Goal: Task Accomplishment & Management: Complete application form

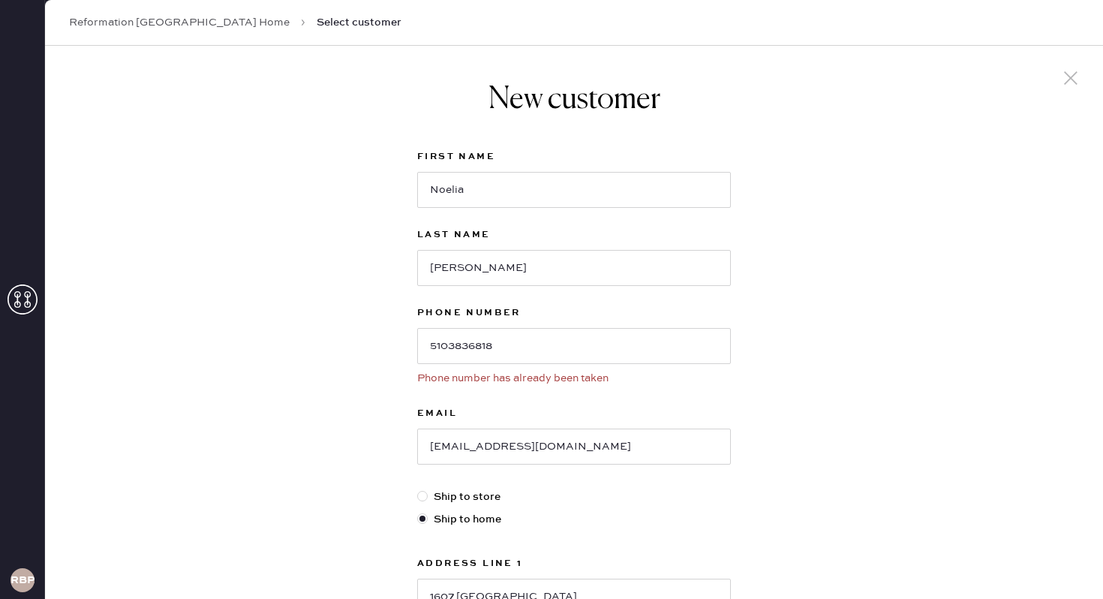
select select "CA"
click at [597, 338] on input "5103836818" at bounding box center [574, 346] width 314 height 36
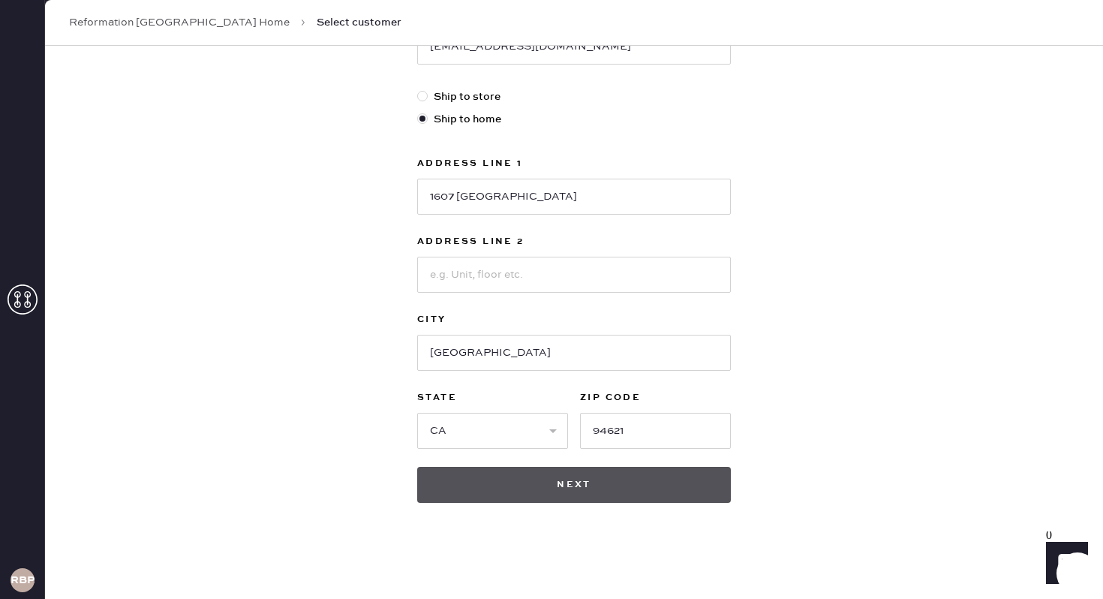
click at [593, 491] on button "Next" at bounding box center [574, 485] width 314 height 36
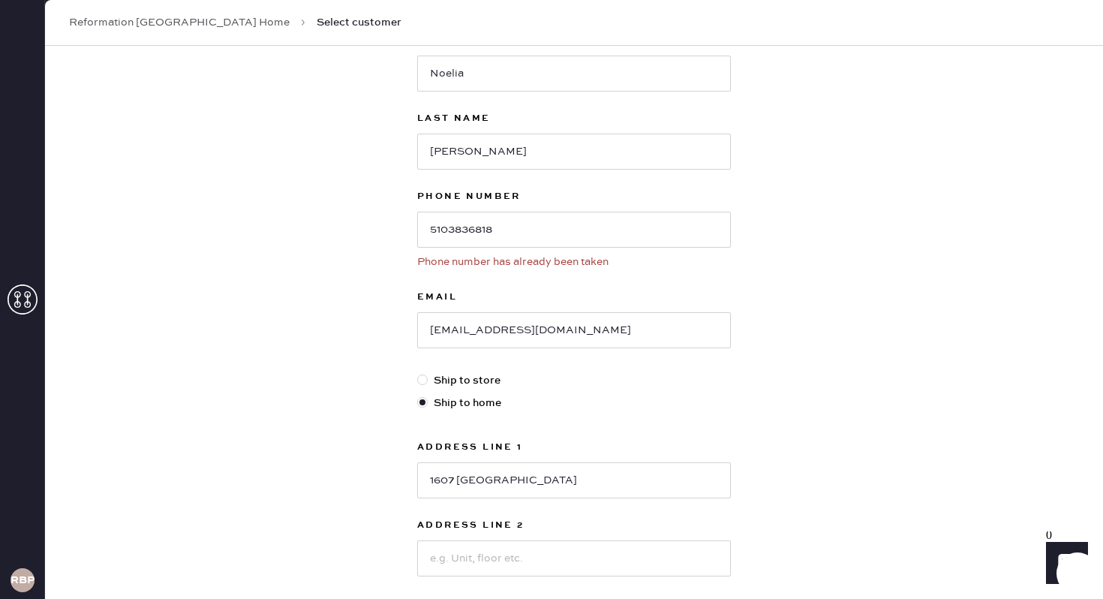
scroll to position [116, 0]
click at [524, 221] on input "5103836818" at bounding box center [574, 230] width 314 height 36
click at [525, 232] on input "5103836818" at bounding box center [574, 230] width 314 height 36
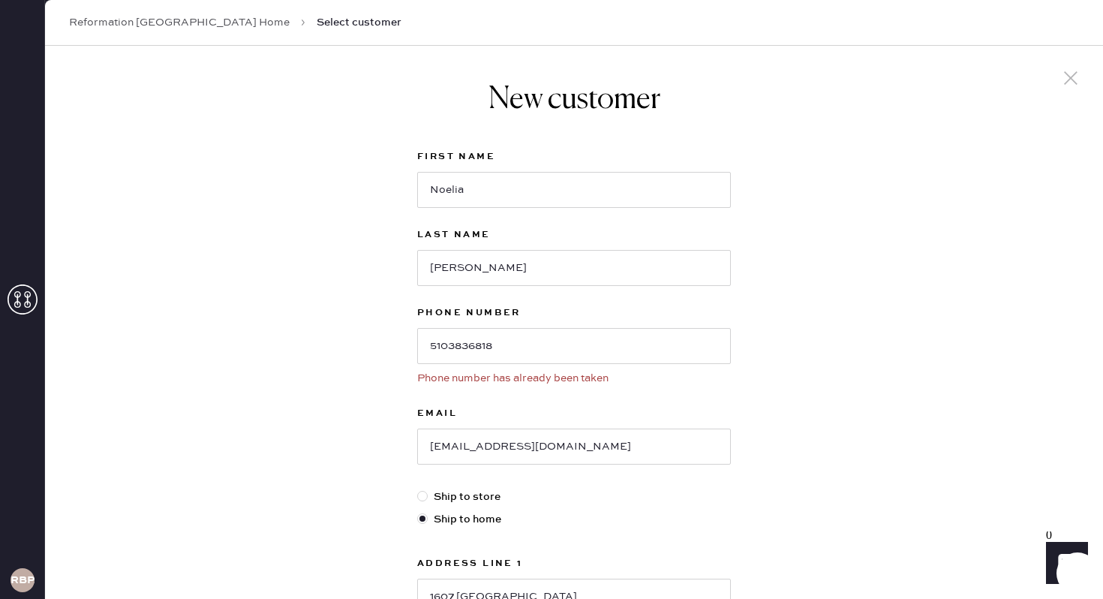
click at [1074, 79] on icon at bounding box center [1070, 78] width 23 height 23
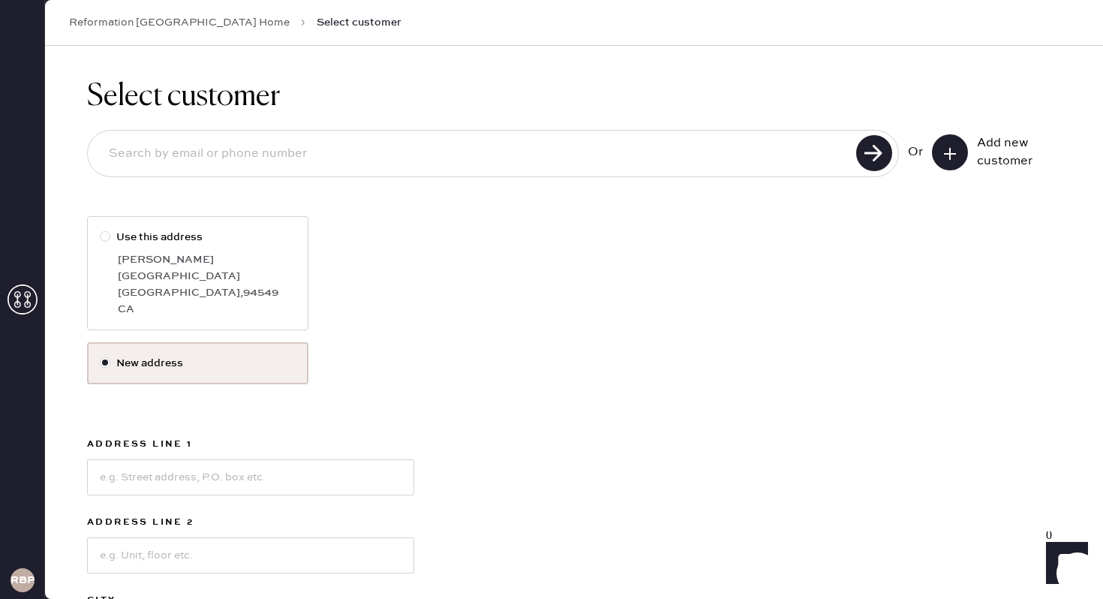
click at [25, 318] on div "RBPA" at bounding box center [22, 299] width 45 height 599
click at [23, 289] on icon at bounding box center [23, 299] width 30 height 30
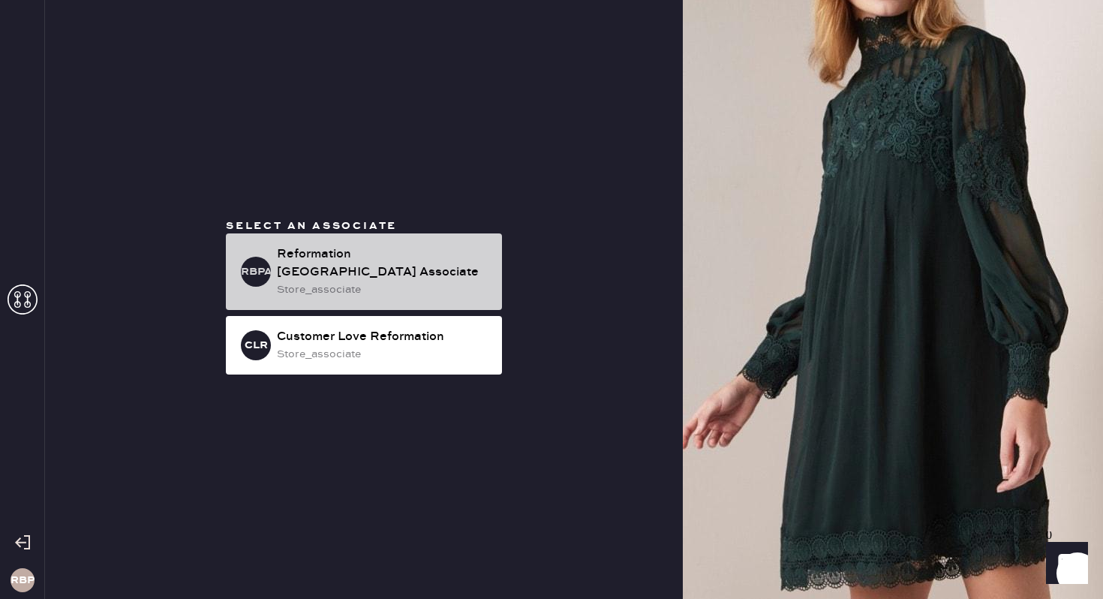
click at [319, 292] on div "store_associate" at bounding box center [383, 289] width 213 height 17
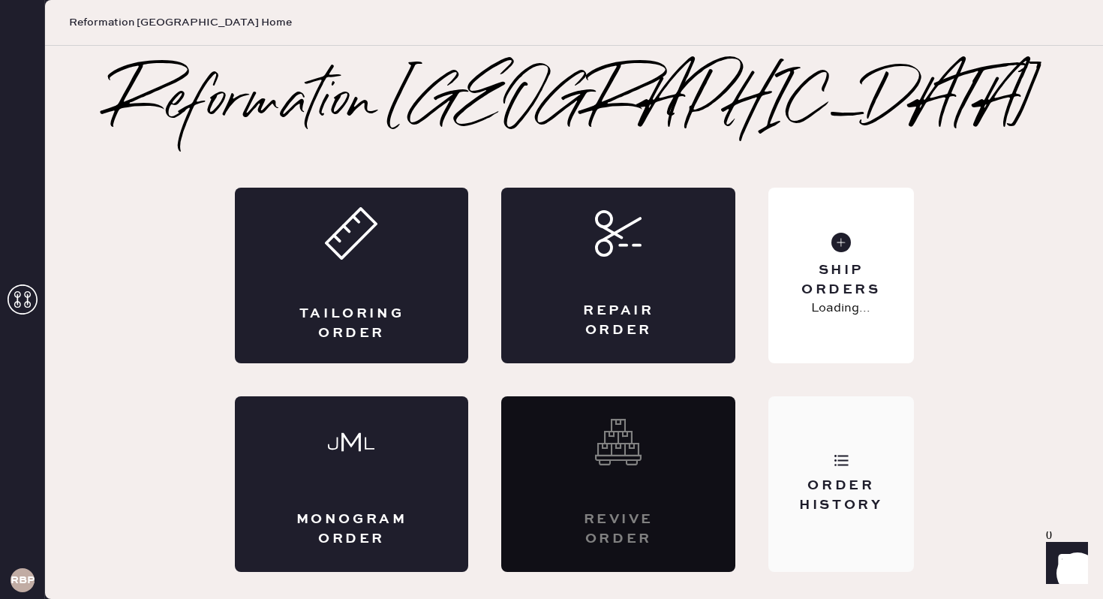
click at [824, 439] on div "Order History" at bounding box center [840, 484] width 145 height 176
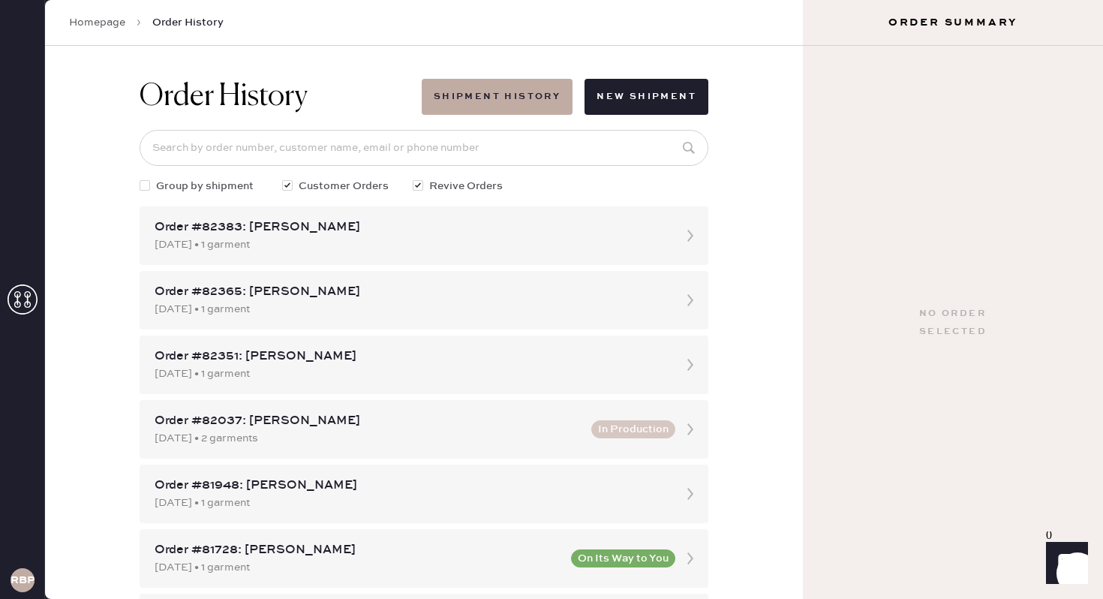
click at [19, 299] on icon at bounding box center [23, 299] width 30 height 30
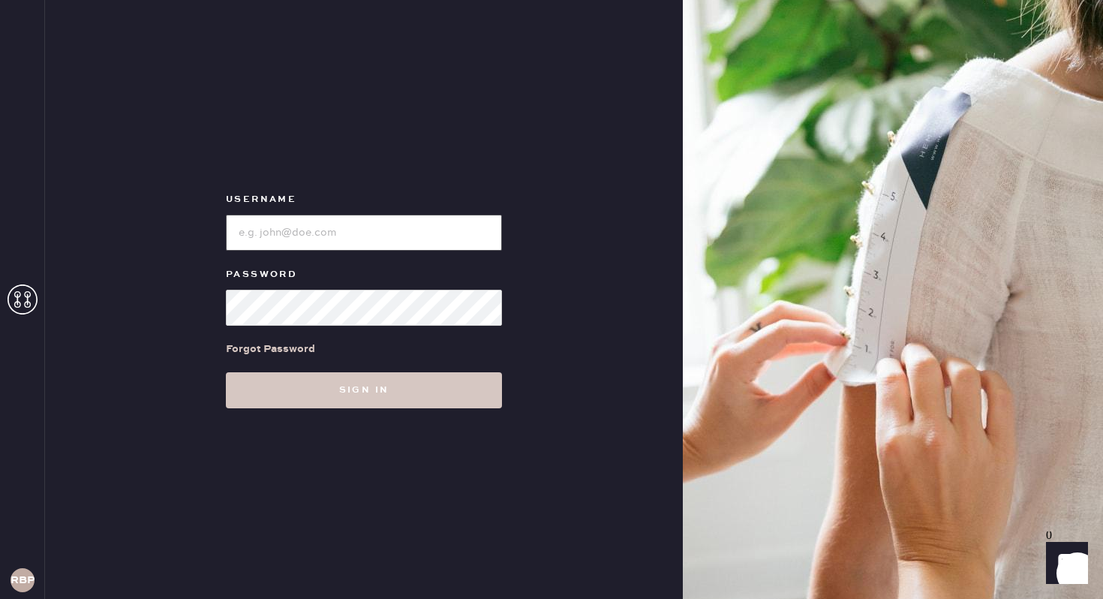
type input "reformationbroadwayplaza"
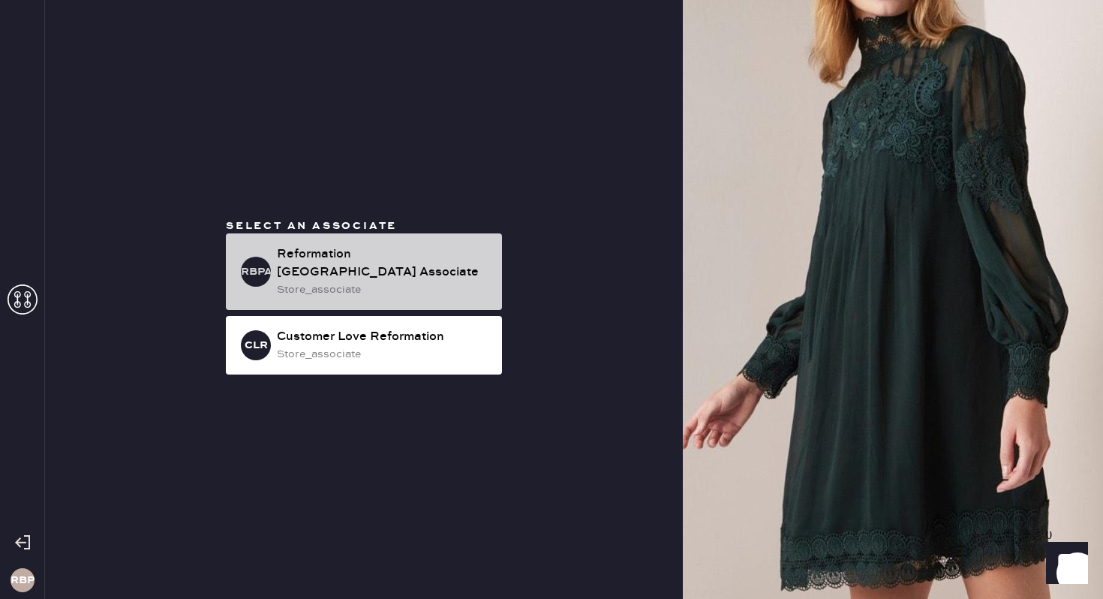
click at [418, 275] on div "Reformation [GEOGRAPHIC_DATA] Associate" at bounding box center [383, 263] width 213 height 36
